Goal: Navigation & Orientation: Go to known website

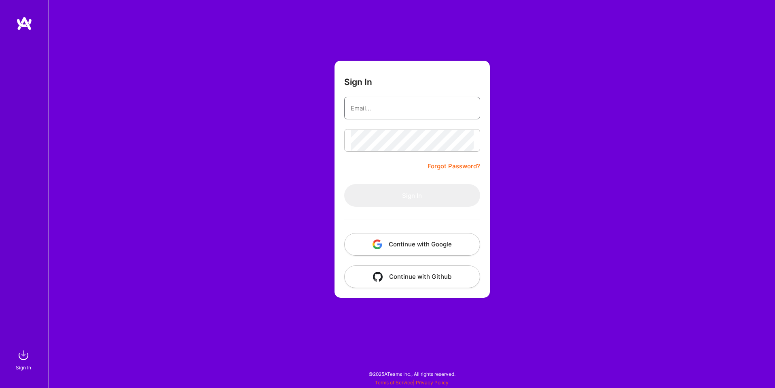
type input "[EMAIL_ADDRESS][DOMAIN_NAME]"
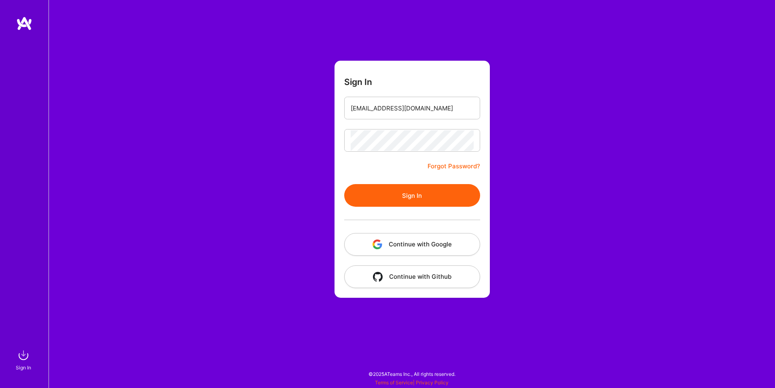
click at [419, 254] on button "Continue with Google" at bounding box center [412, 244] width 136 height 23
